Goal: Transaction & Acquisition: Book appointment/travel/reservation

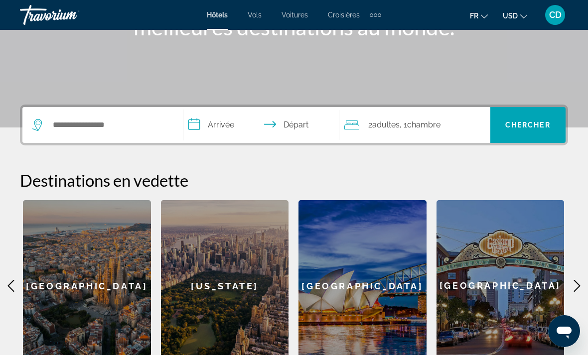
scroll to position [98, 0]
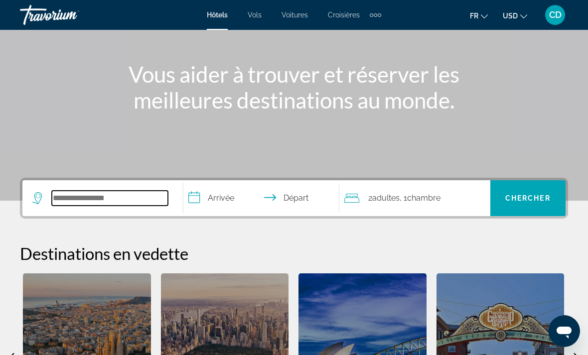
click at [118, 205] on input "Search hotel destination" at bounding box center [110, 198] width 116 height 15
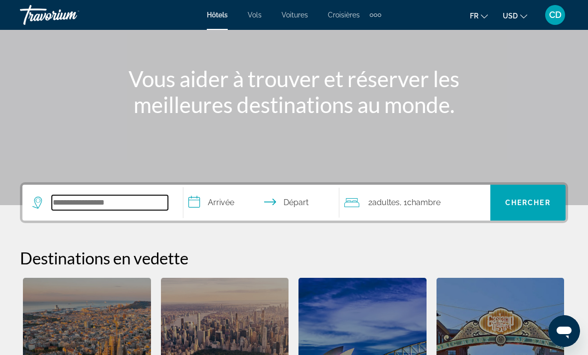
scroll to position [71, 0]
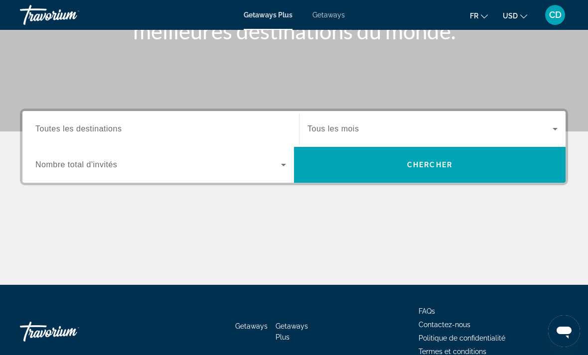
scroll to position [187, 0]
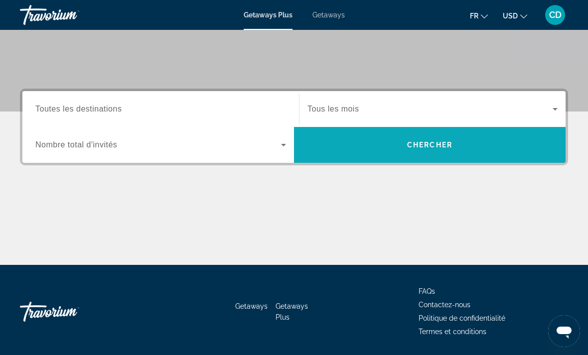
click at [341, 162] on span "Search" at bounding box center [430, 145] width 272 height 36
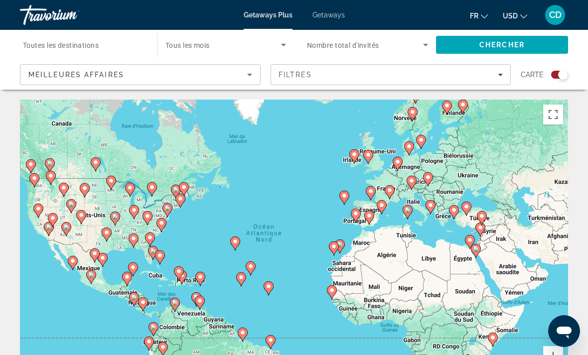
click at [554, 77] on div "Search widget" at bounding box center [559, 75] width 17 height 8
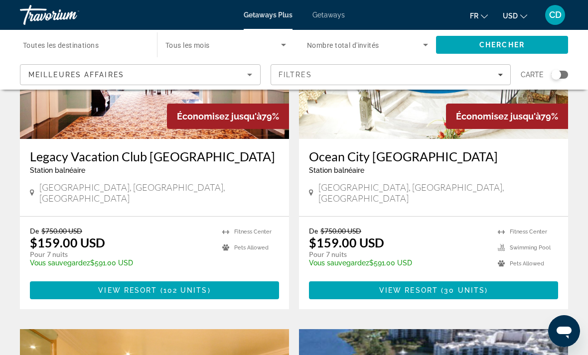
scroll to position [498, 0]
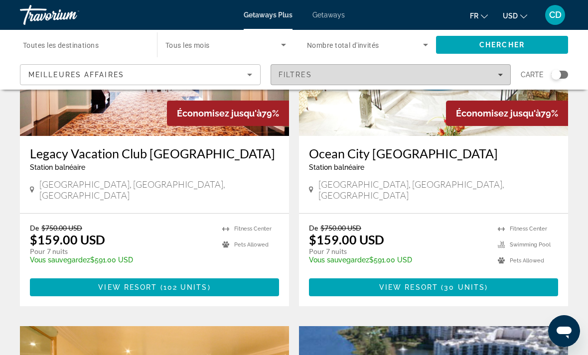
click at [297, 78] on span "Filtres" at bounding box center [296, 75] width 34 height 8
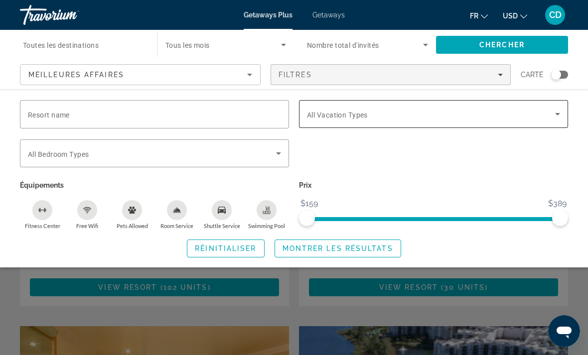
click at [333, 120] on div "Search widget" at bounding box center [433, 114] width 253 height 28
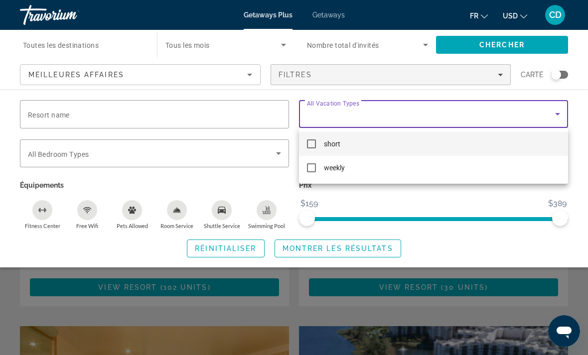
click at [339, 112] on div at bounding box center [294, 177] width 588 height 355
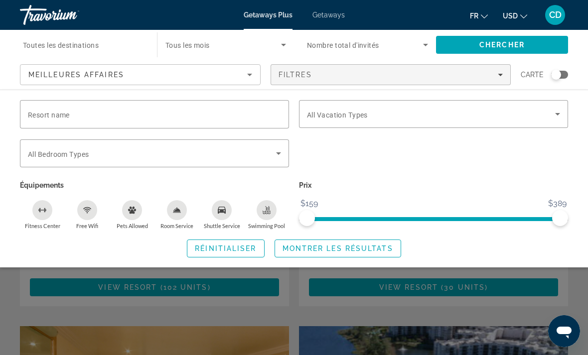
click at [339, 314] on div "Search widget" at bounding box center [294, 252] width 588 height 206
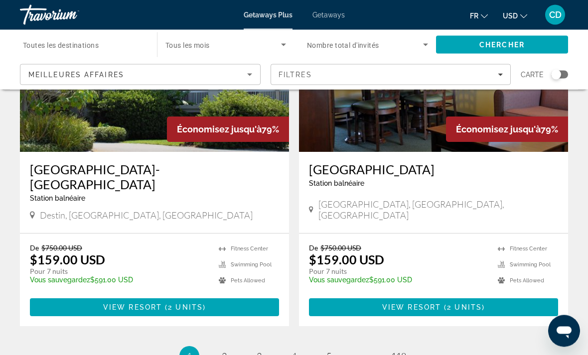
scroll to position [1948, 0]
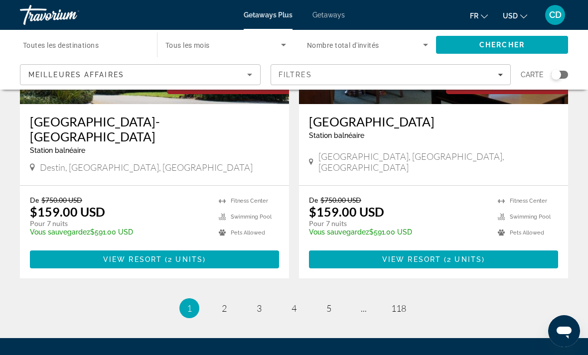
click at [219, 298] on li "page 2" at bounding box center [224, 308] width 20 height 20
click at [222, 303] on span "2" at bounding box center [224, 308] width 5 height 11
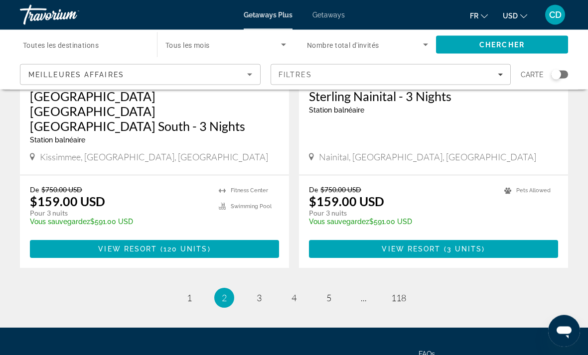
scroll to position [1963, 0]
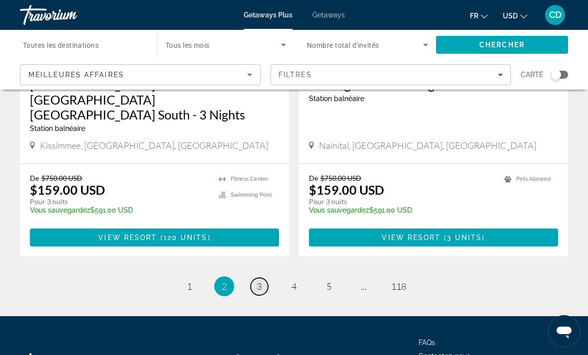
click at [259, 278] on link "page 3" at bounding box center [259, 286] width 17 height 17
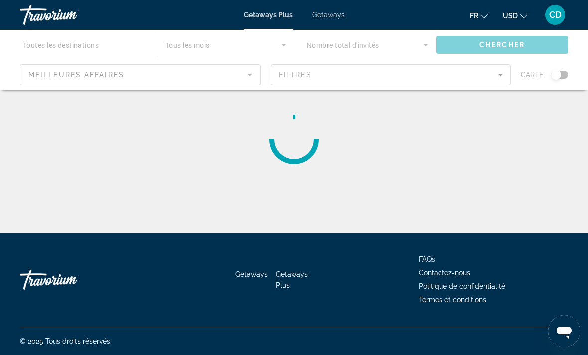
click at [514, 16] on span "USD" at bounding box center [510, 16] width 15 height 8
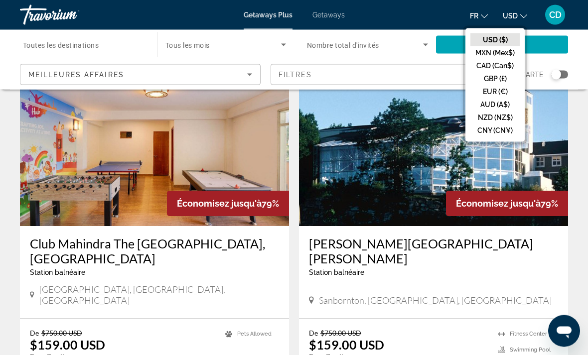
scroll to position [57, 0]
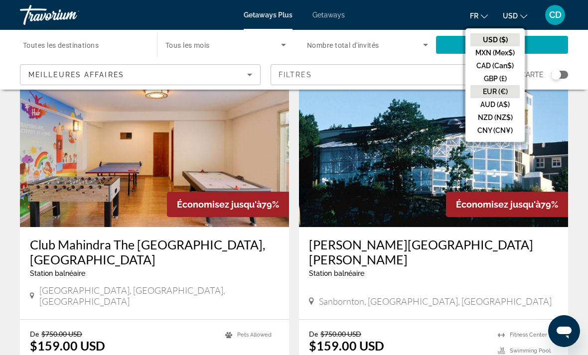
click at [498, 89] on button "EUR (€)" at bounding box center [494, 91] width 49 height 13
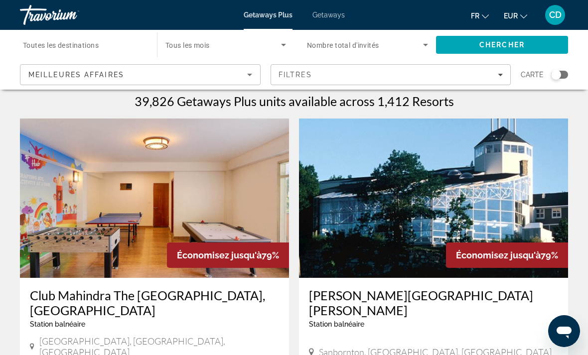
scroll to position [0, 0]
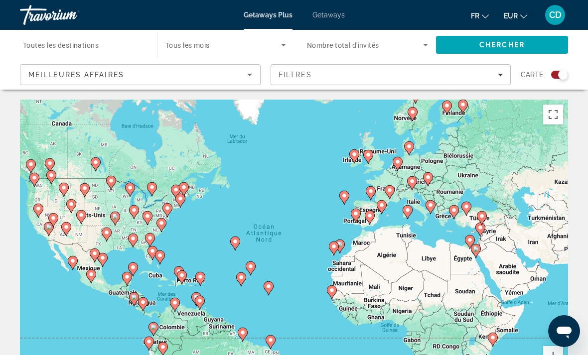
click at [556, 76] on div "Search widget" at bounding box center [559, 75] width 17 height 8
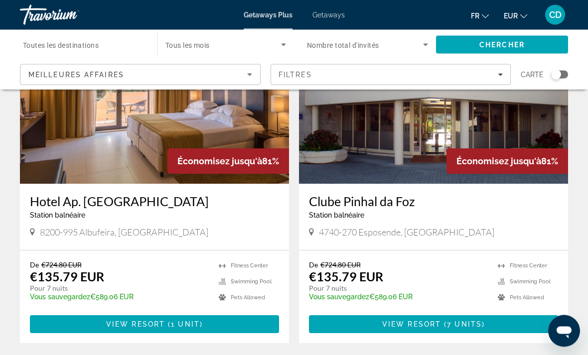
scroll to position [1870, 0]
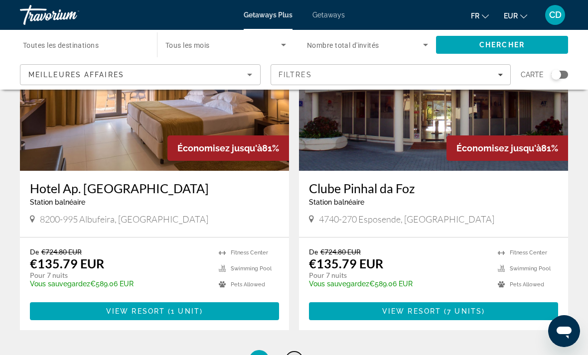
click at [287, 352] on link "page 4" at bounding box center [294, 360] width 17 height 17
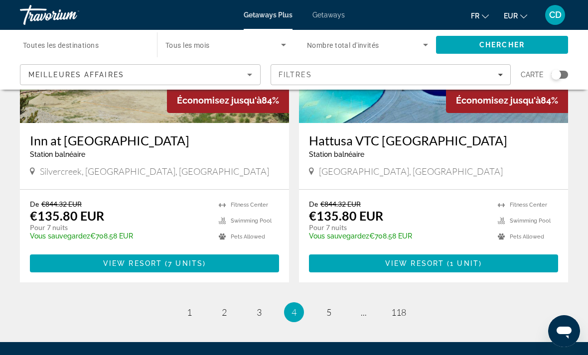
scroll to position [1924, 0]
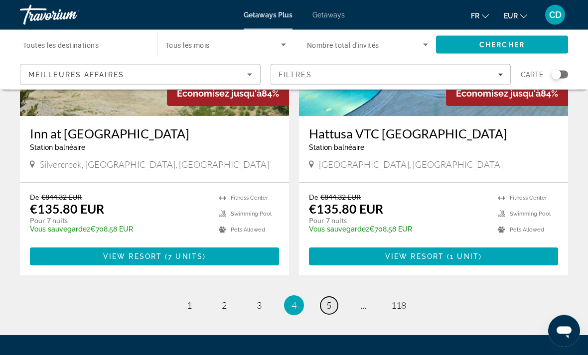
click at [329, 300] on span "5" at bounding box center [328, 305] width 5 height 11
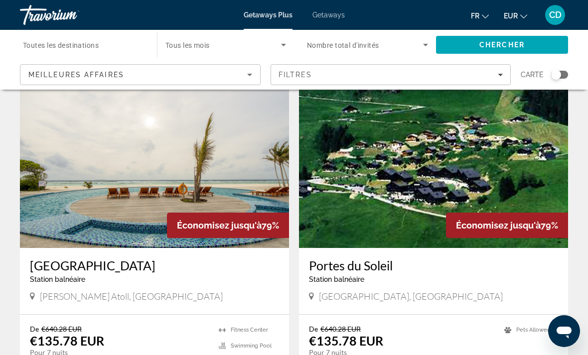
scroll to position [724, 0]
click at [206, 259] on h3 "Hondaafushi Island Resort" at bounding box center [154, 266] width 249 height 15
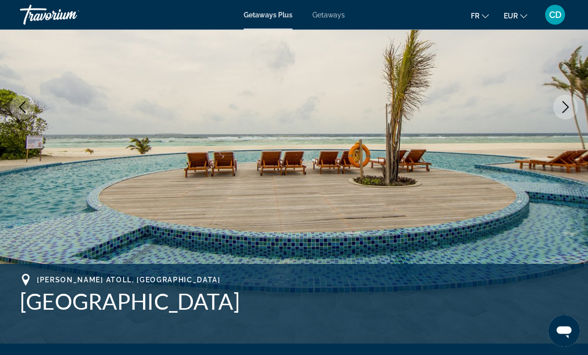
scroll to position [159, 0]
click at [569, 106] on icon "Next image" at bounding box center [566, 107] width 12 height 12
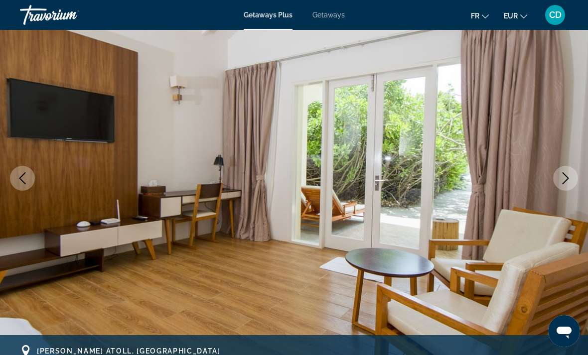
scroll to position [89, 0]
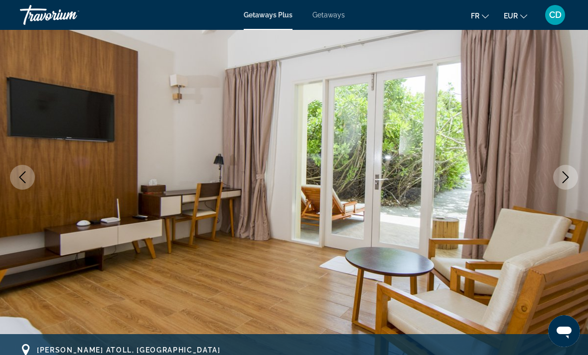
click at [570, 165] on button "Next image" at bounding box center [565, 177] width 25 height 25
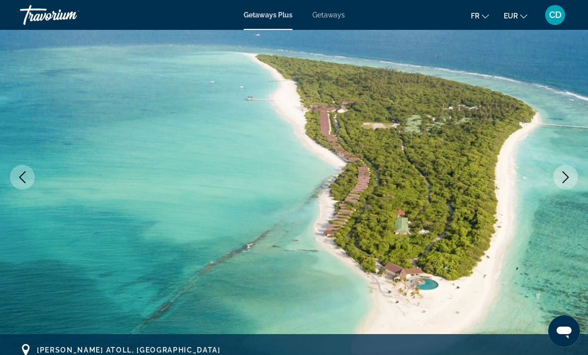
click at [564, 177] on icon "Next image" at bounding box center [566, 177] width 12 height 12
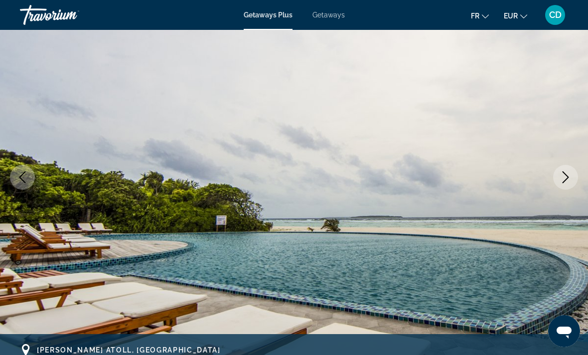
click at [560, 175] on icon "Next image" at bounding box center [566, 177] width 12 height 12
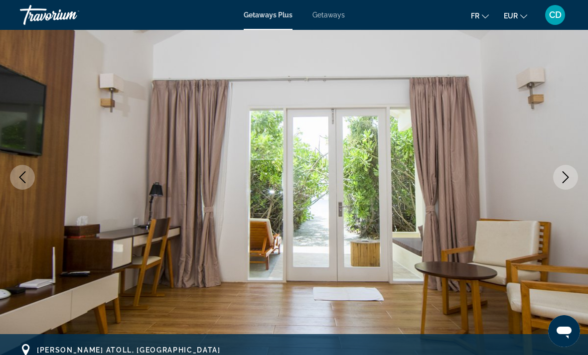
click at [560, 174] on icon "Next image" at bounding box center [566, 177] width 12 height 12
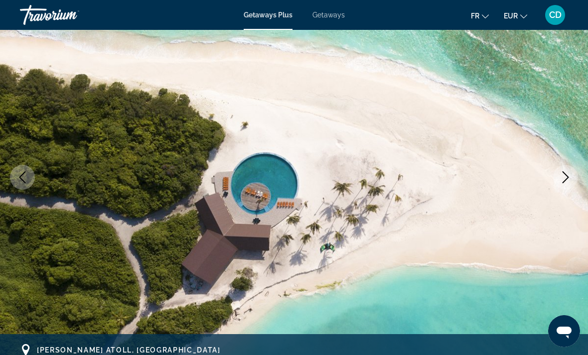
click at [560, 171] on button "Next image" at bounding box center [565, 177] width 25 height 25
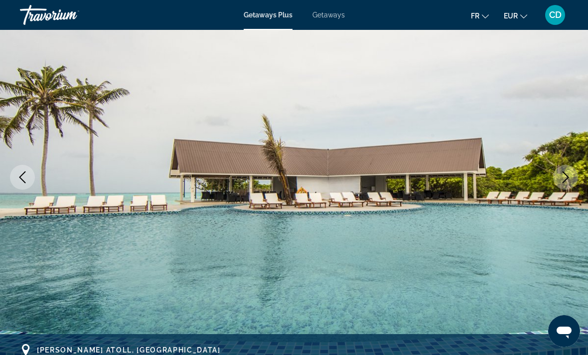
click at [34, 173] on button "Previous image" at bounding box center [22, 177] width 25 height 25
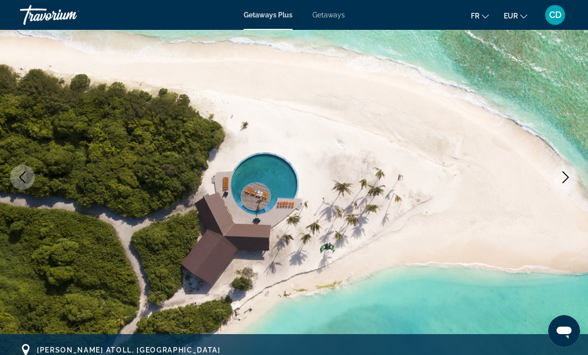
click at [562, 169] on button "Next image" at bounding box center [565, 177] width 25 height 25
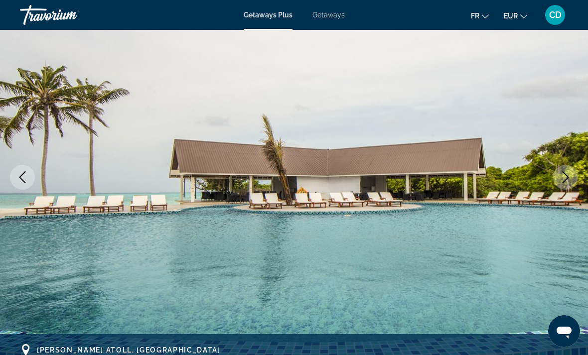
click at [563, 179] on icon "Next image" at bounding box center [566, 177] width 12 height 12
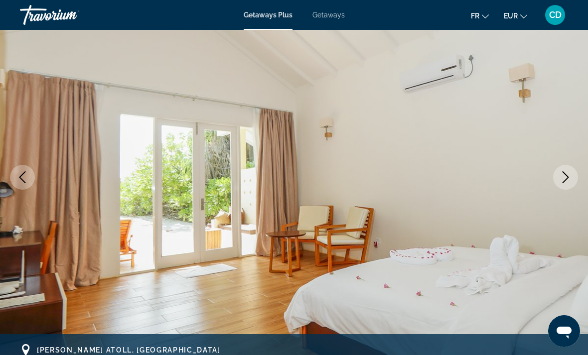
click at [561, 172] on icon "Next image" at bounding box center [566, 177] width 12 height 12
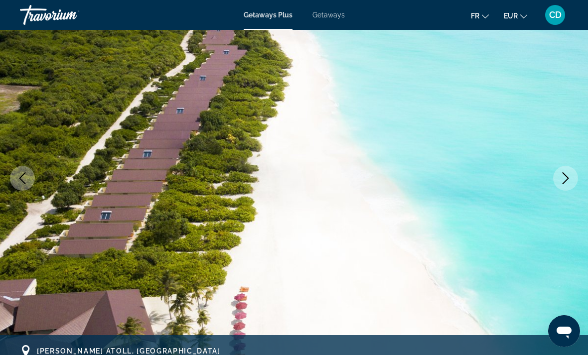
scroll to position [94, 0]
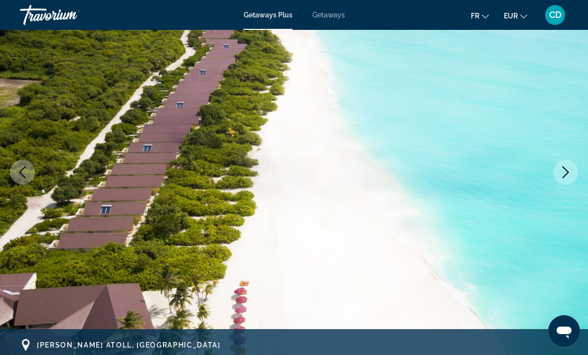
click at [564, 170] on icon "Next image" at bounding box center [566, 172] width 12 height 12
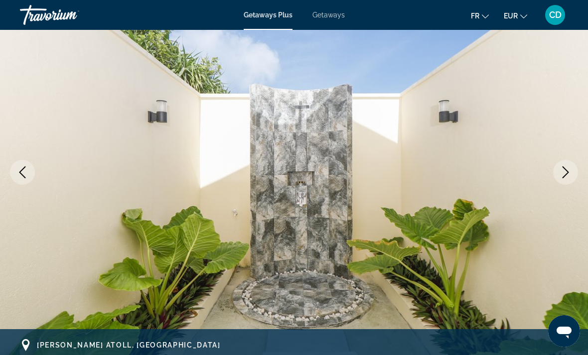
click at [561, 166] on icon "Next image" at bounding box center [566, 172] width 12 height 12
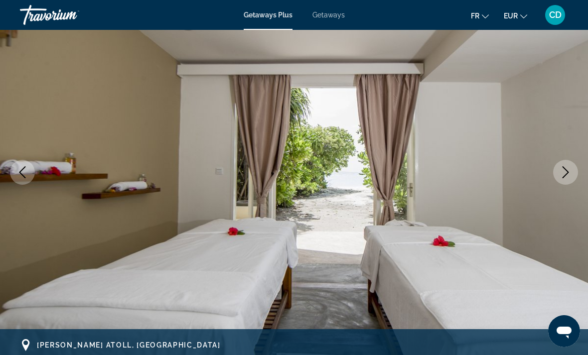
click at [565, 173] on icon "Next image" at bounding box center [566, 172] width 12 height 12
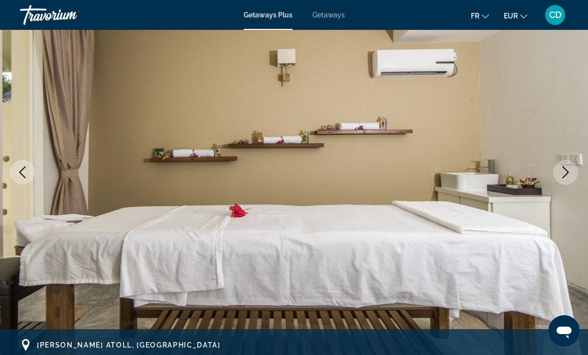
click at [564, 174] on icon "Next image" at bounding box center [566, 172] width 12 height 12
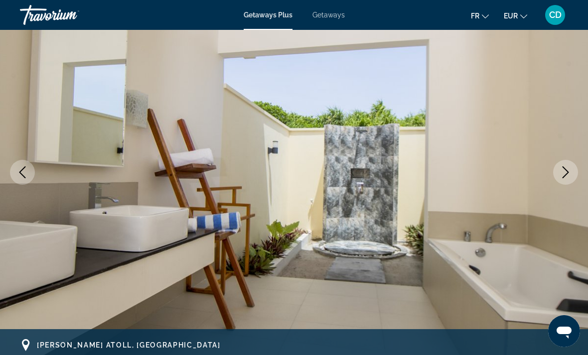
click at [563, 173] on icon "Next image" at bounding box center [566, 172] width 12 height 12
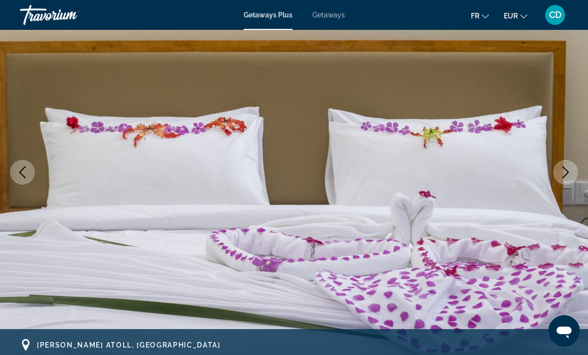
click at [563, 173] on icon "Next image" at bounding box center [566, 172] width 12 height 12
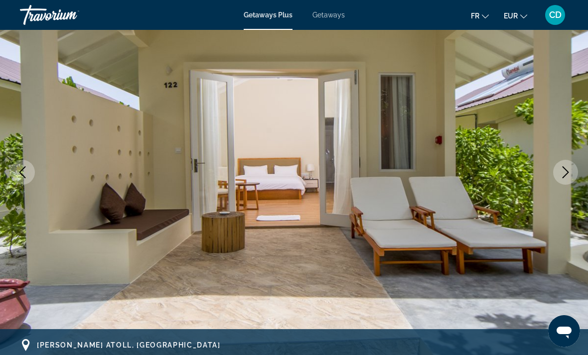
click at [562, 174] on icon "Next image" at bounding box center [566, 172] width 12 height 12
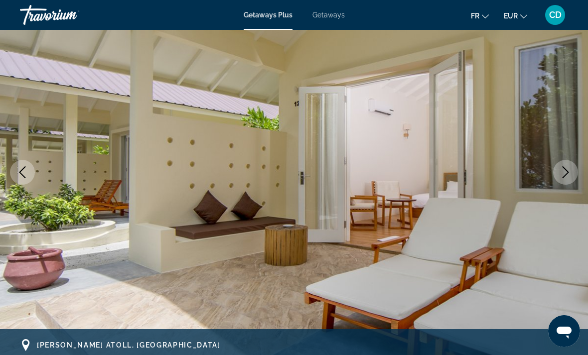
click at [562, 175] on icon "Next image" at bounding box center [566, 172] width 12 height 12
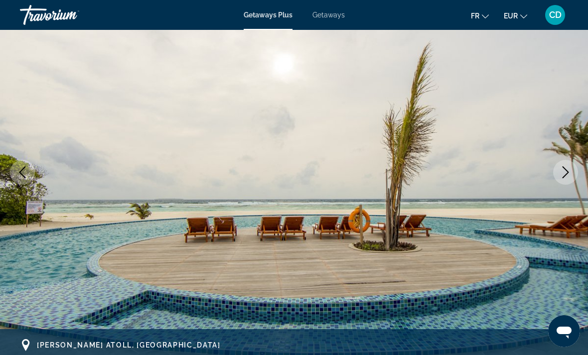
click at [565, 174] on icon "Next image" at bounding box center [566, 172] width 12 height 12
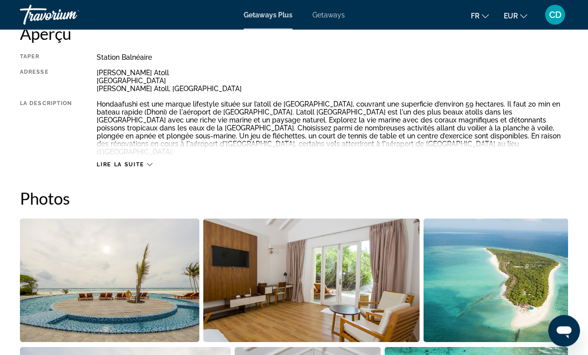
scroll to position [531, 0]
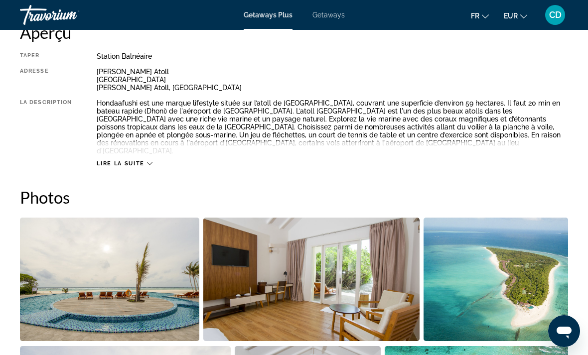
click at [131, 160] on span "Lire la suite" at bounding box center [120, 163] width 47 height 6
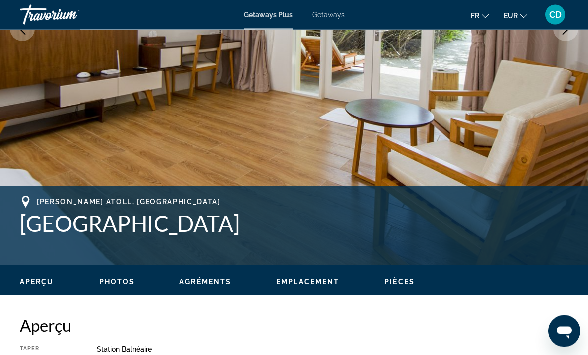
scroll to position [236, 0]
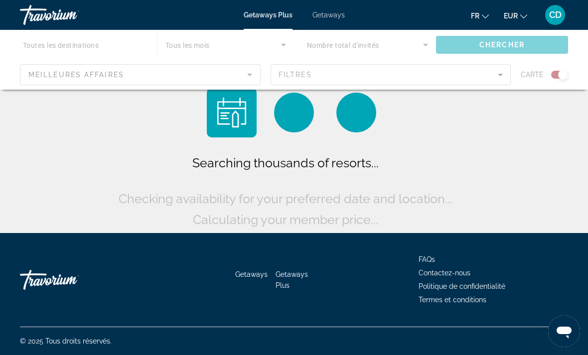
scroll to position [32, 0]
